Goal: Navigation & Orientation: Find specific page/section

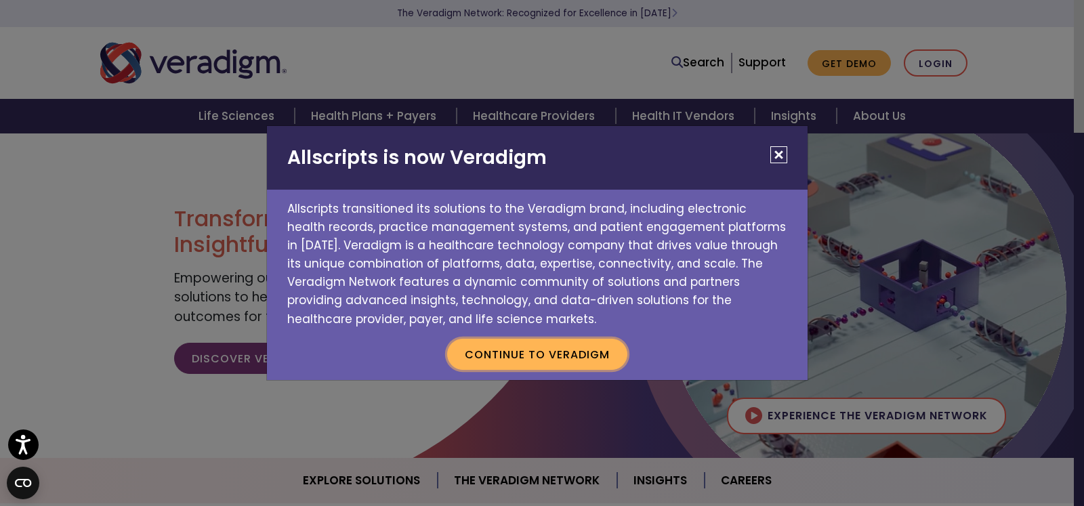
click at [572, 358] on button "Continue to Veradigm" at bounding box center [537, 354] width 180 height 31
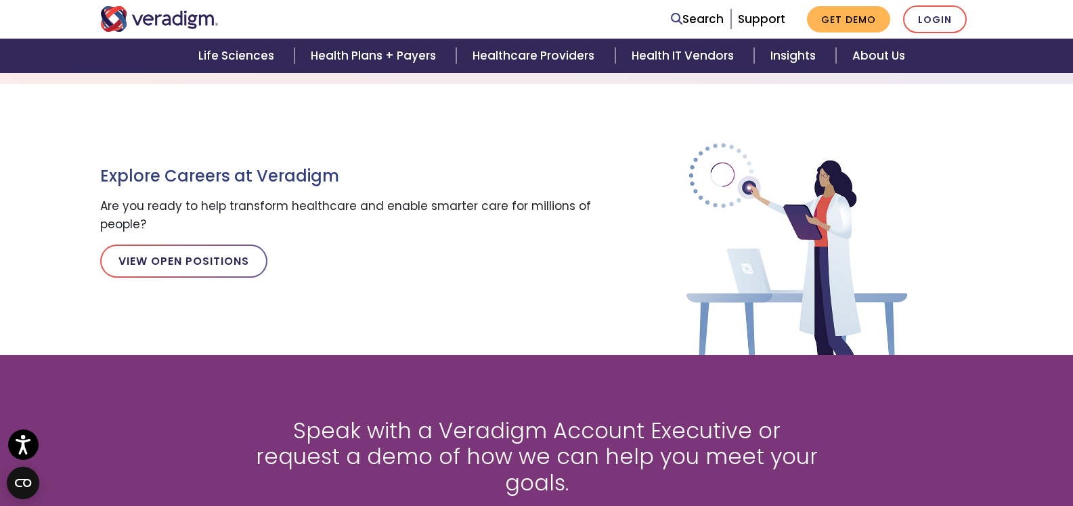
scroll to position [1535, 0]
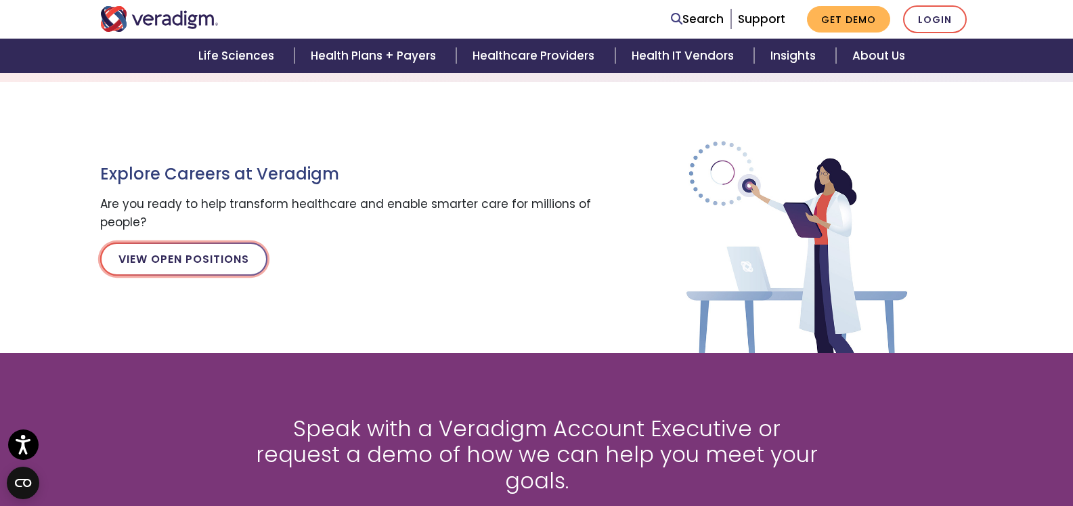
click at [233, 255] on link "View Open Positions" at bounding box center [183, 258] width 167 height 33
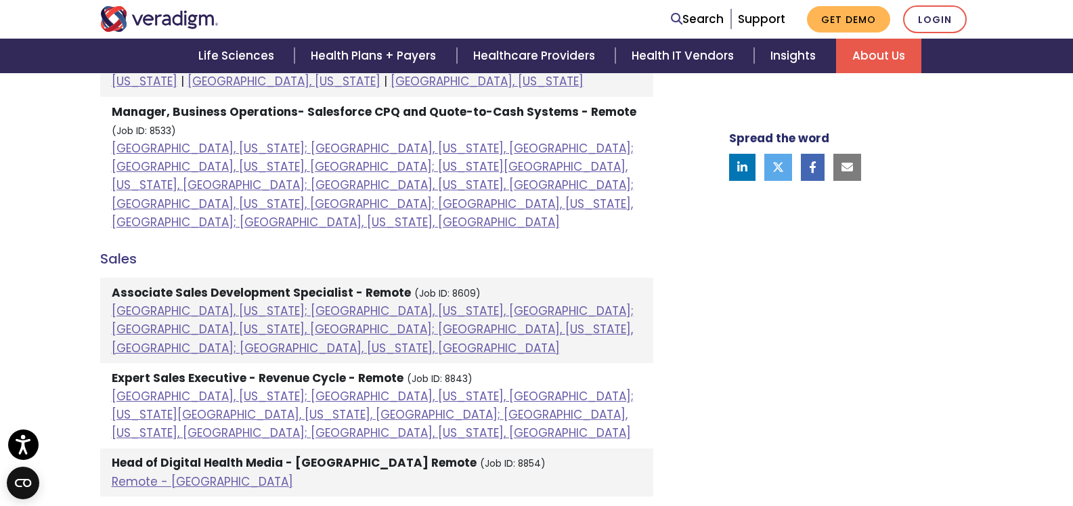
scroll to position [1134, 0]
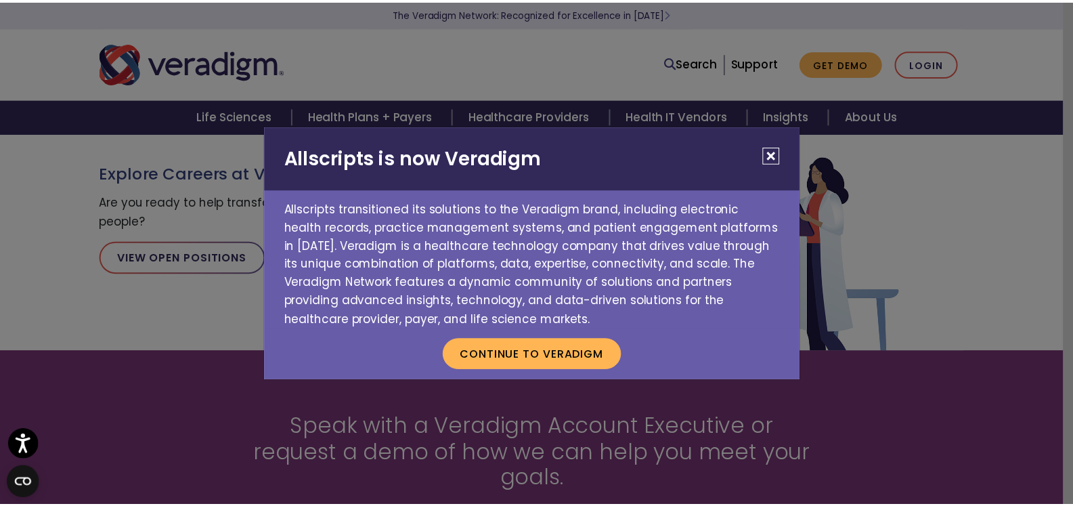
scroll to position [1535, 0]
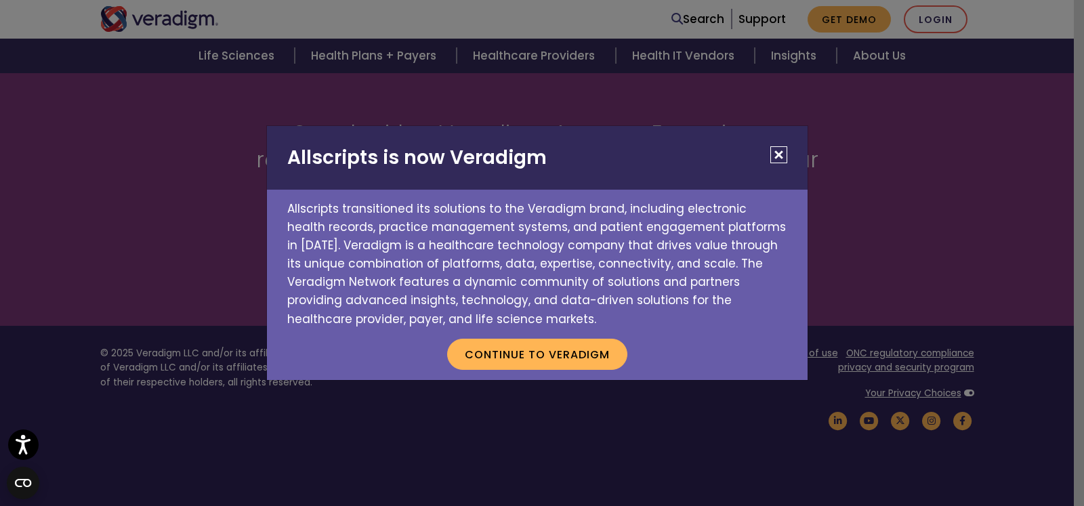
click at [780, 157] on button "Close" at bounding box center [778, 154] width 17 height 17
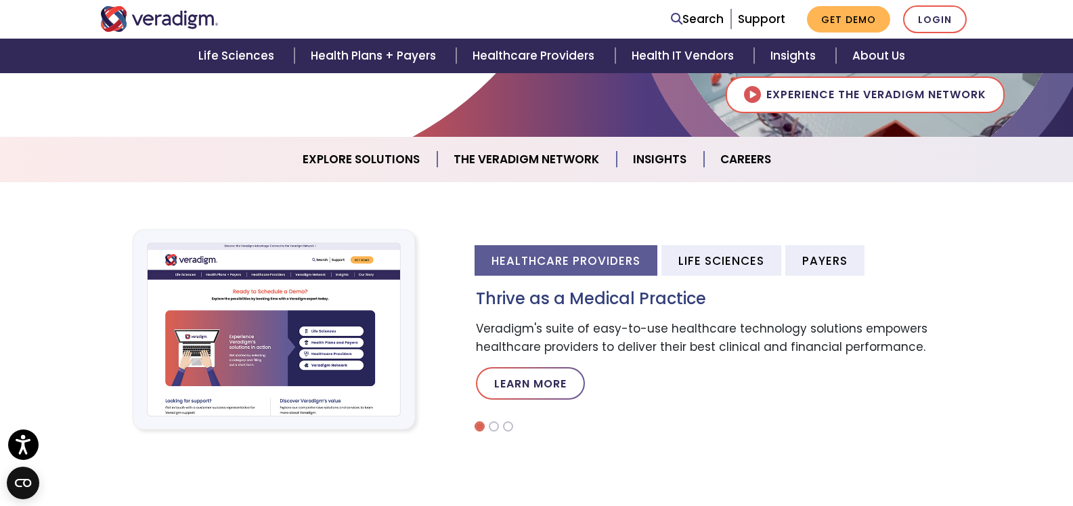
scroll to position [0, 0]
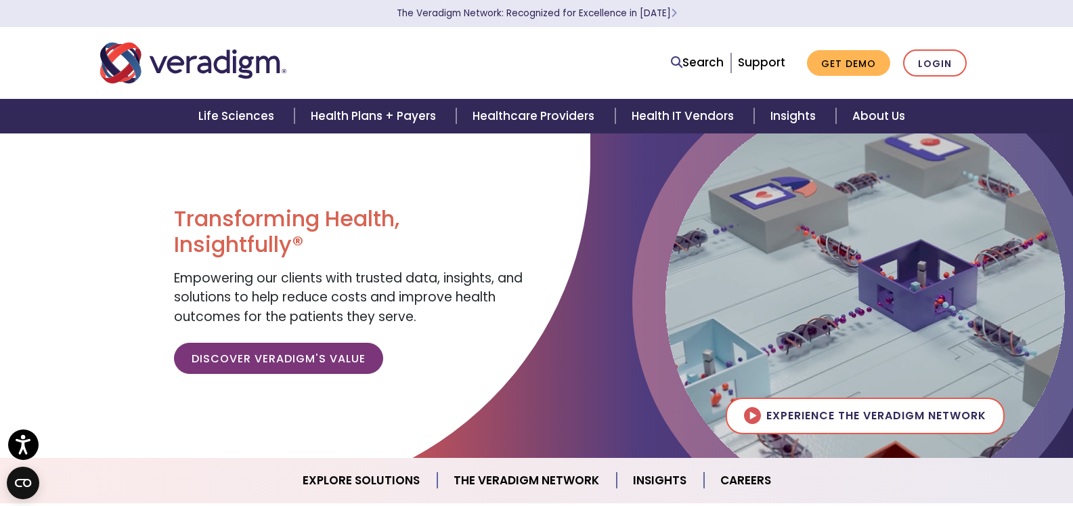
click at [181, 223] on h1 "Transforming Health, Insightfully®" at bounding box center [350, 232] width 352 height 52
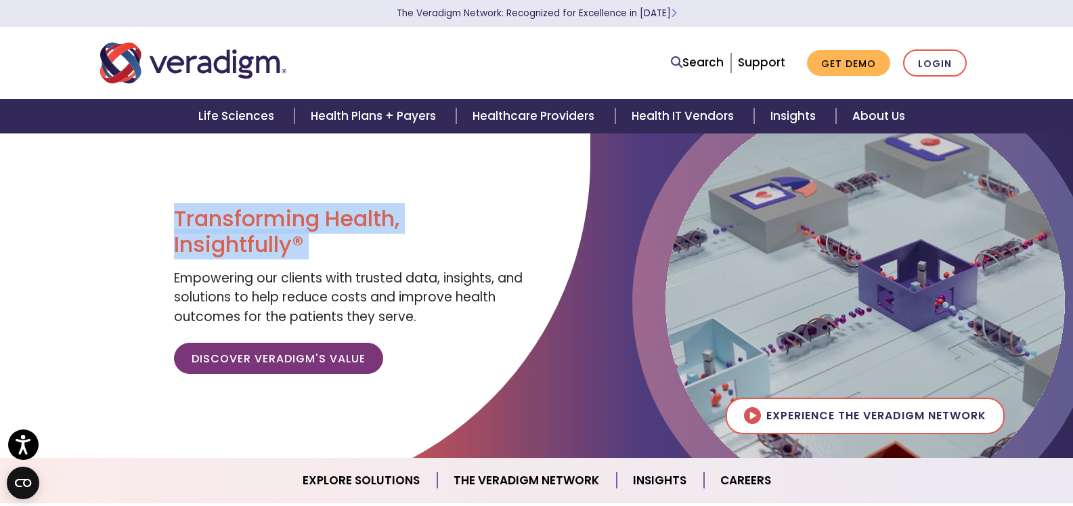
click at [181, 223] on h1 "Transforming Health, Insightfully®" at bounding box center [350, 232] width 352 height 52
click at [212, 240] on h1 "Transforming Health, Insightfully®" at bounding box center [350, 232] width 352 height 52
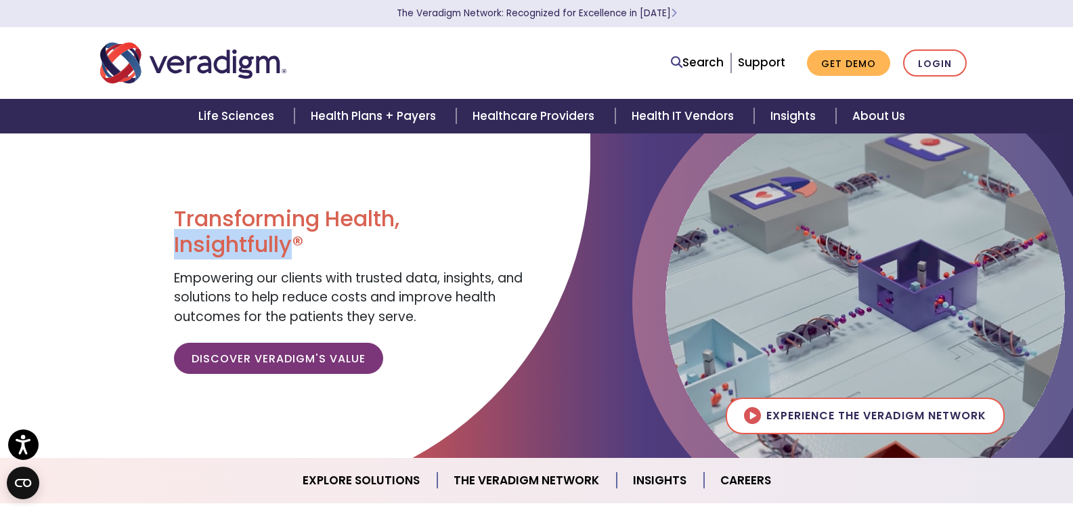
click at [212, 240] on h1 "Transforming Health, Insightfully®" at bounding box center [350, 232] width 352 height 52
drag, startPoint x: 212, startPoint y: 240, endPoint x: 154, endPoint y: 225, distance: 59.5
click at [154, 225] on section "Transforming Health, Insightfully® Empowering our clients with trusted data, in…" at bounding box center [536, 295] width 1073 height 325
click at [517, 50] on div "Search Support Get Demo Login" at bounding box center [723, 63] width 521 height 28
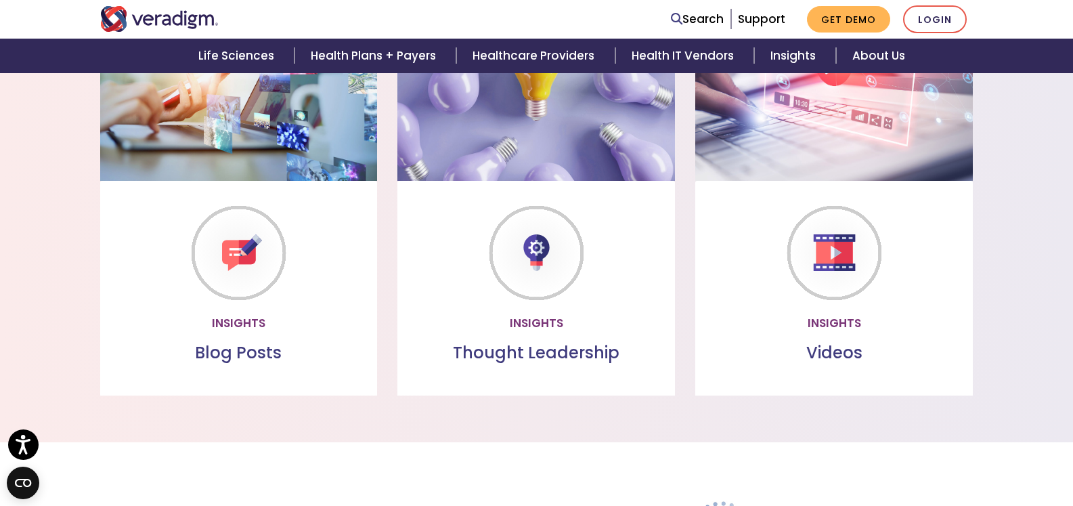
scroll to position [1177, 0]
